Goal: Task Accomplishment & Management: Complete application form

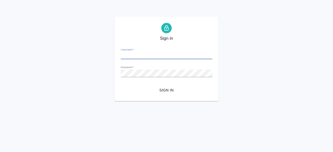
type input "[PERSON_NAME][EMAIL_ADDRESS][DOMAIN_NAME]"
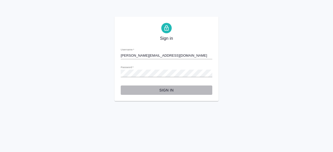
click at [163, 87] on span "Sign in" at bounding box center [166, 90] width 83 height 7
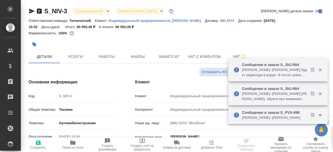
select select "RU"
type textarea "x"
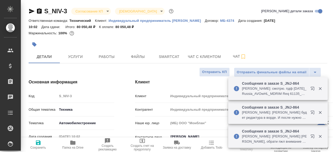
click at [194, 34] on div "Маржинальность: 100%" at bounding box center [178, 33] width 299 height 7
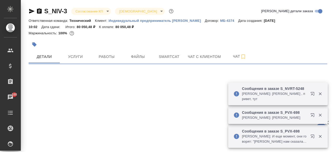
select select "RU"
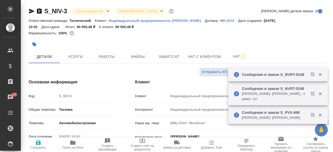
type textarea "x"
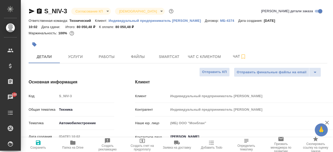
type textarea "x"
